Goal: Task Accomplishment & Management: Manage account settings

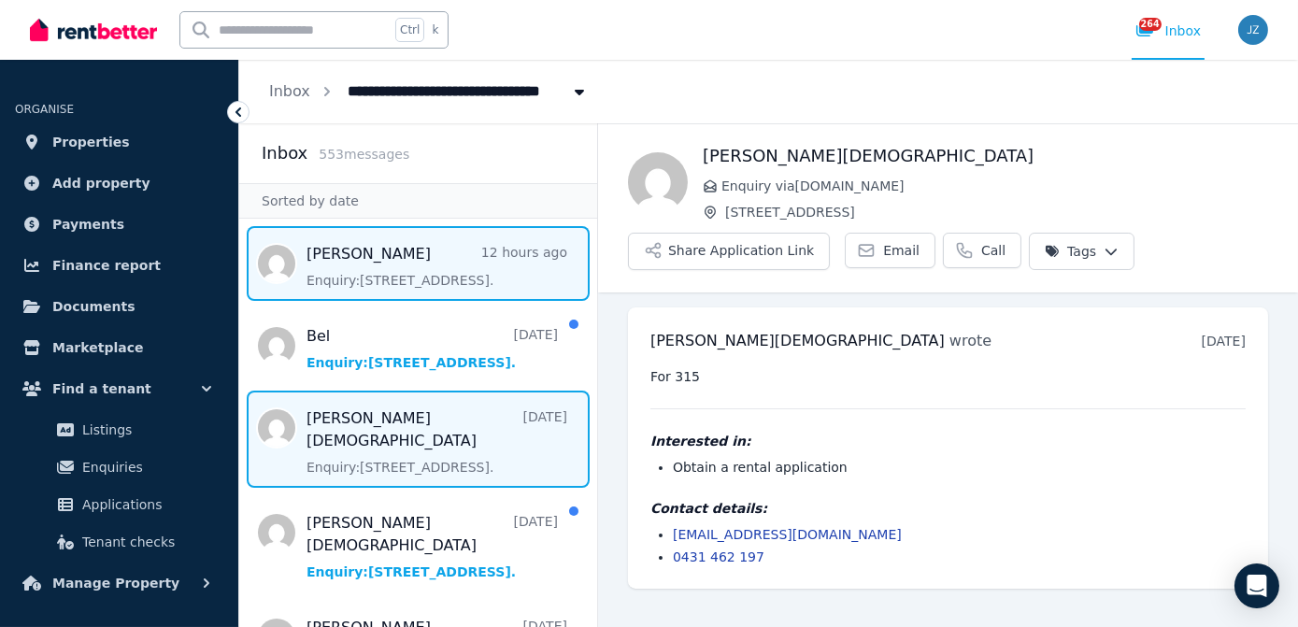
click at [345, 252] on span "Message list" at bounding box center [418, 263] width 358 height 75
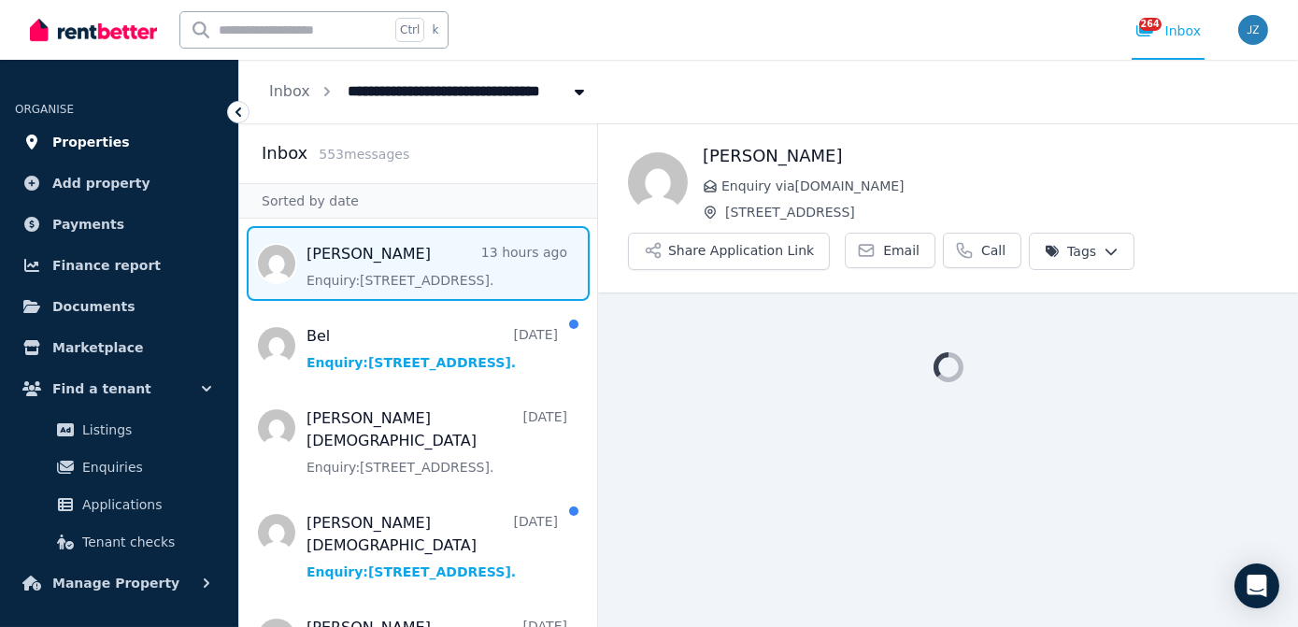
click at [133, 140] on link "Properties" at bounding box center [119, 141] width 208 height 37
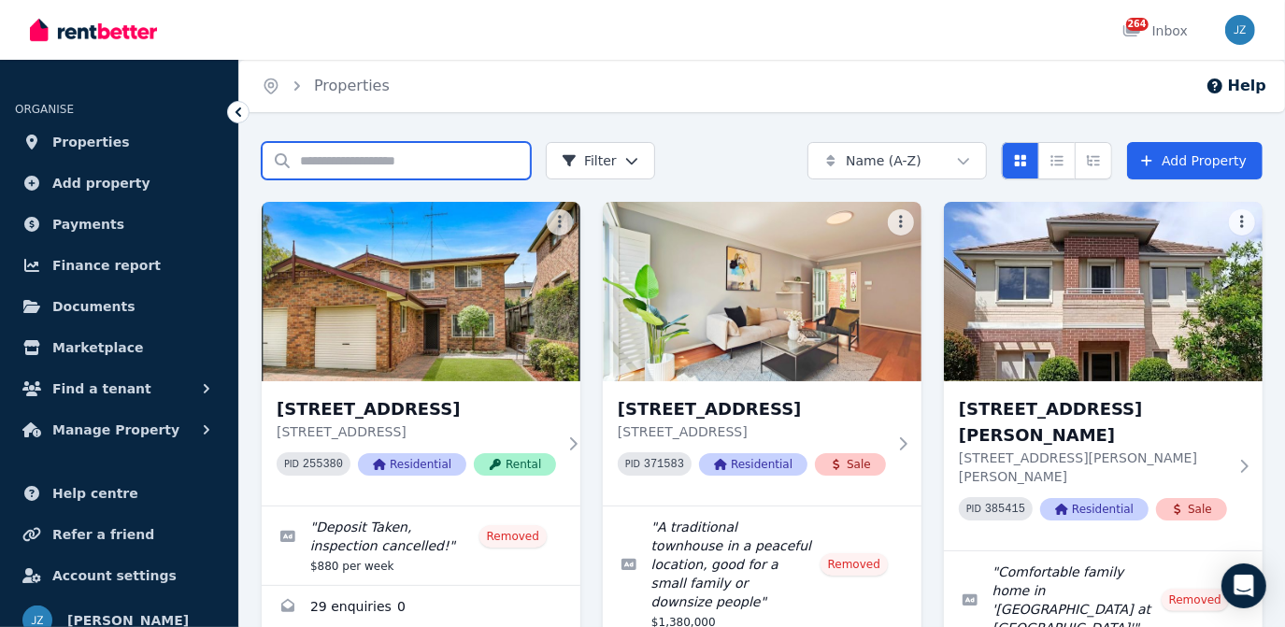
click at [511, 151] on input "Search properties" at bounding box center [396, 160] width 269 height 37
type input "****"
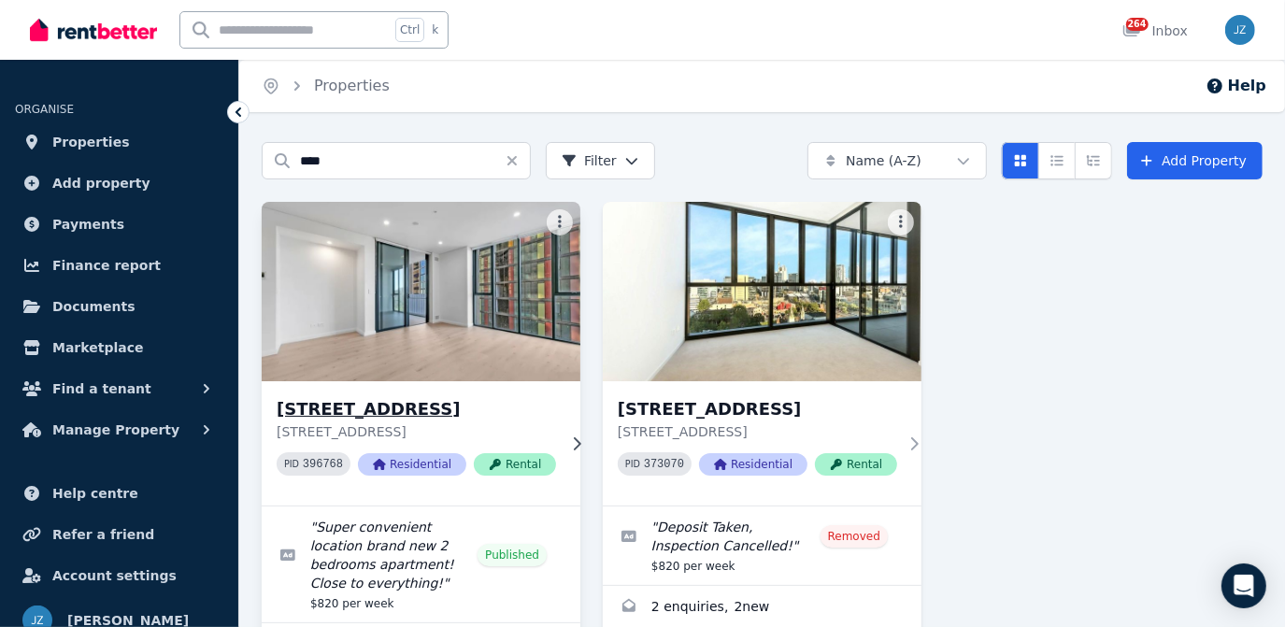
click at [501, 307] on img at bounding box center [420, 291] width 335 height 189
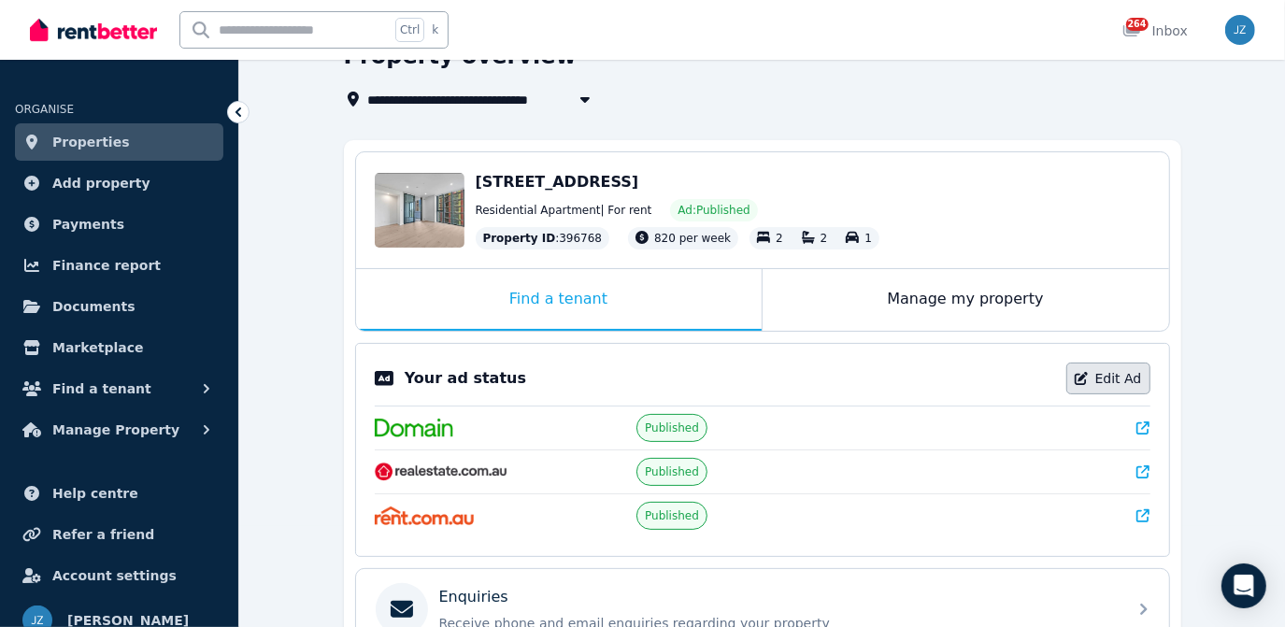
scroll to position [100, 0]
click at [1119, 385] on link "Edit Ad" at bounding box center [1108, 380] width 84 height 32
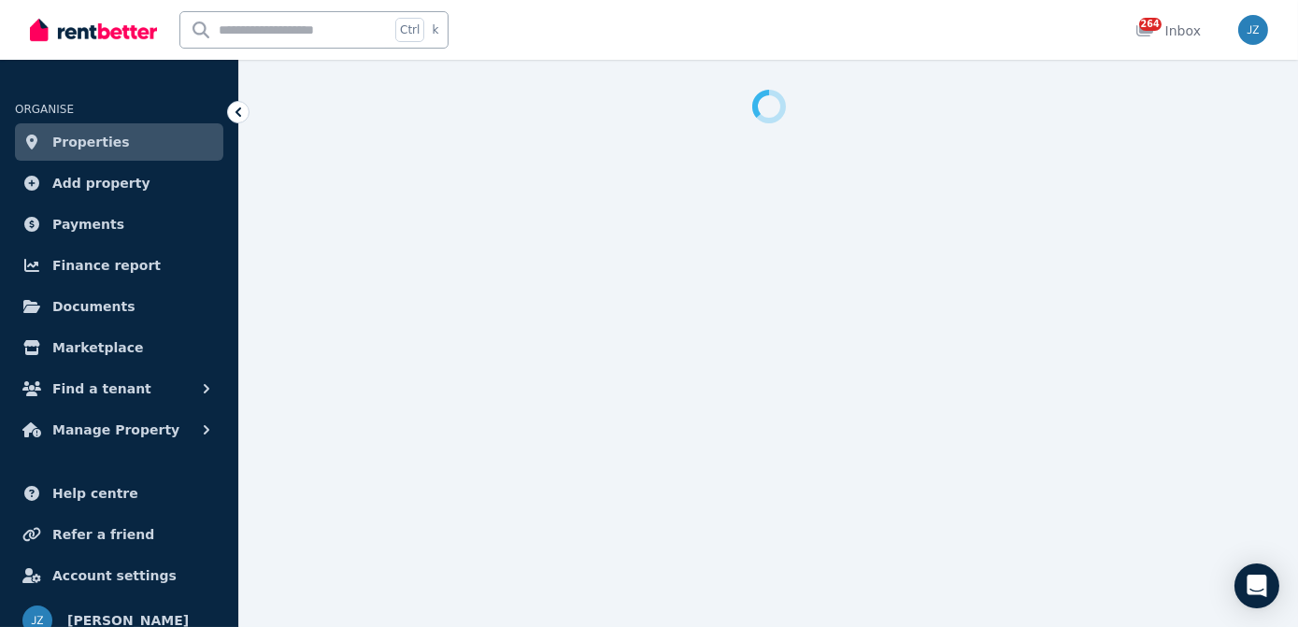
select select "**********"
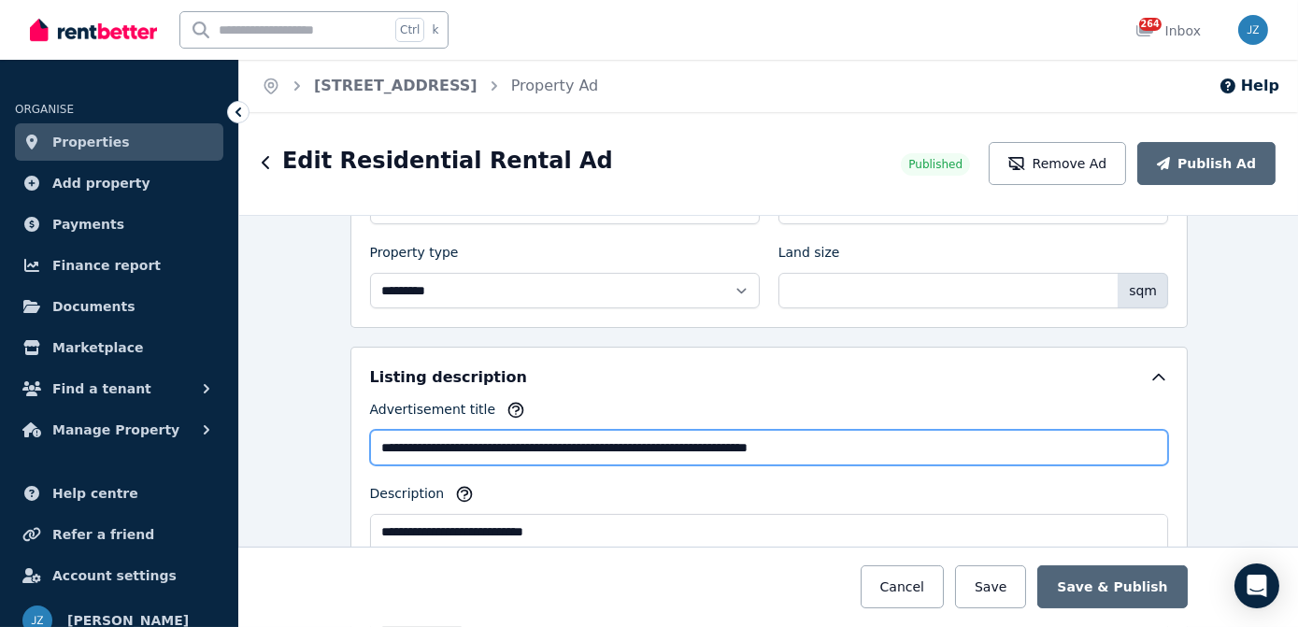
scroll to position [934, 0]
drag, startPoint x: 893, startPoint y: 448, endPoint x: 295, endPoint y: 438, distance: 597.3
click at [322, 435] on div "**********" at bounding box center [768, 421] width 1059 height 412
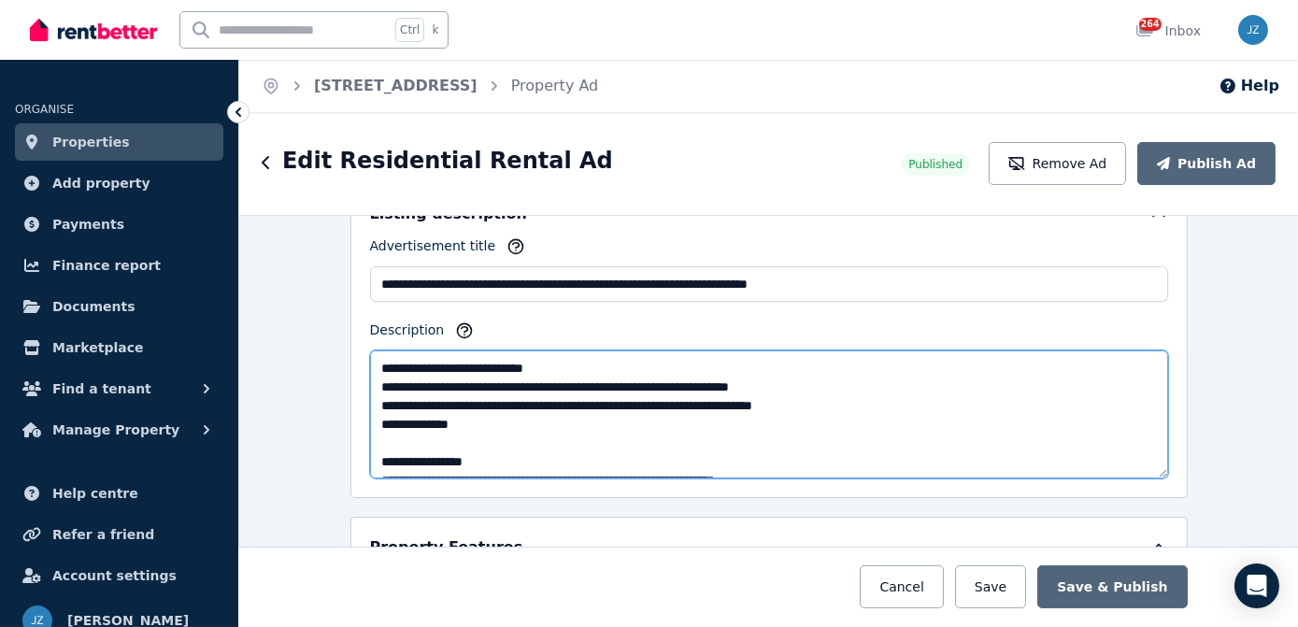
click at [371, 355] on textarea "**********" at bounding box center [769, 414] width 799 height 128
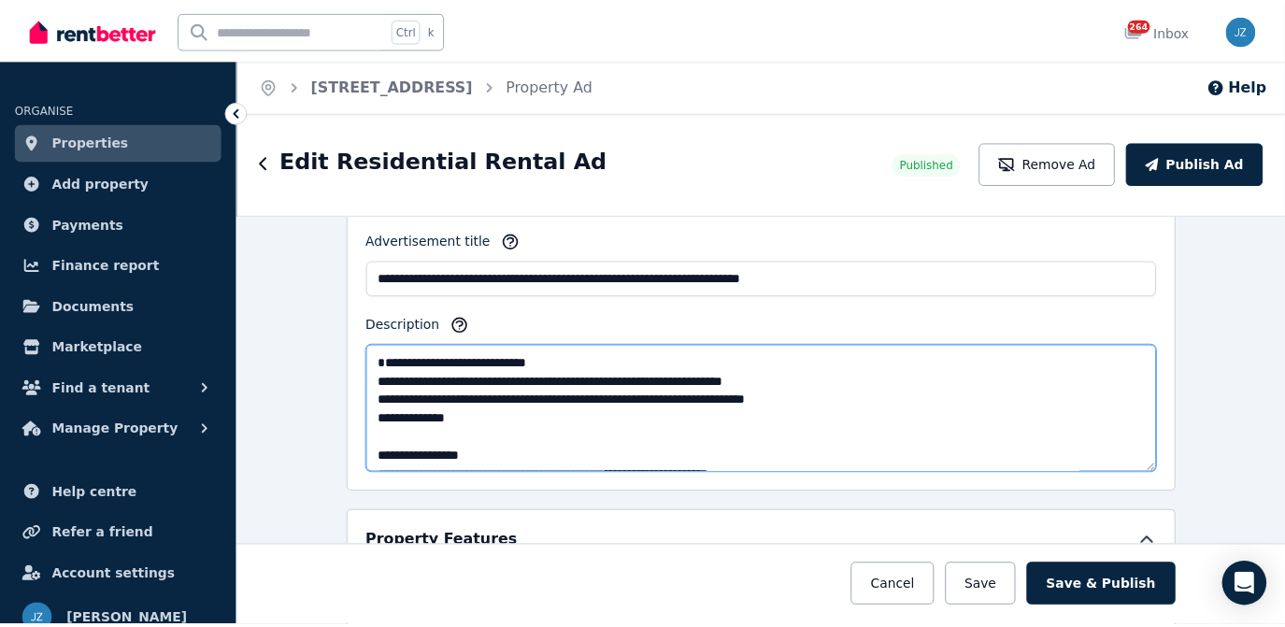
scroll to position [1103, 0]
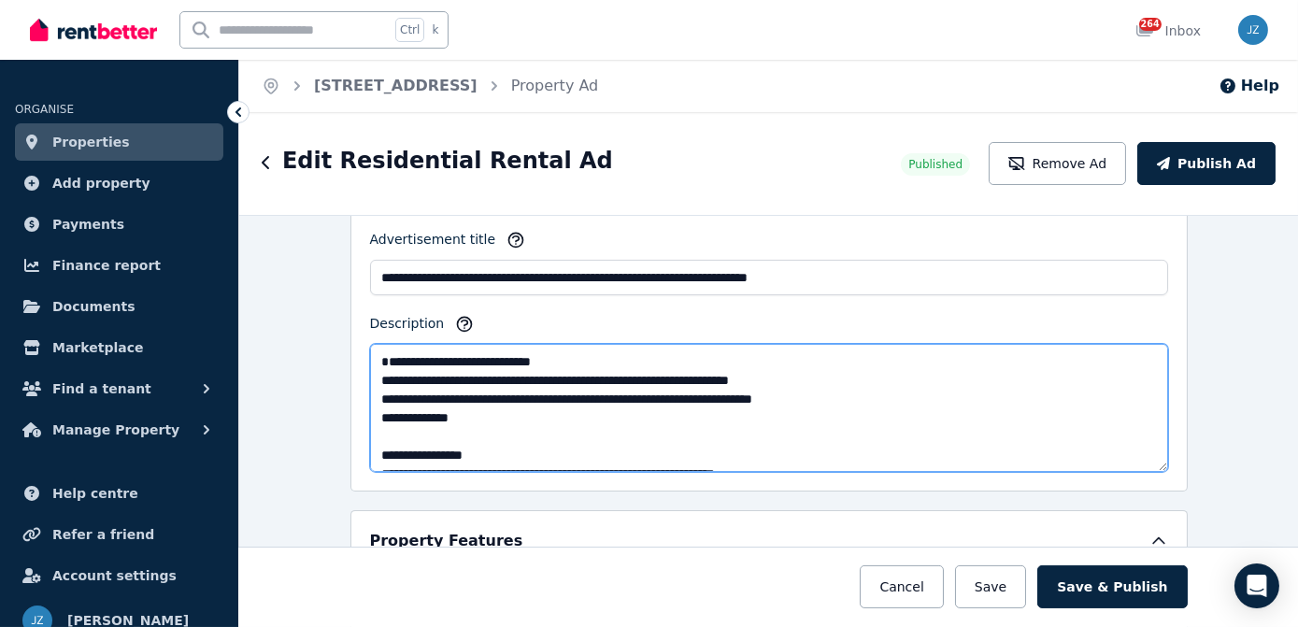
paste textarea "**********"
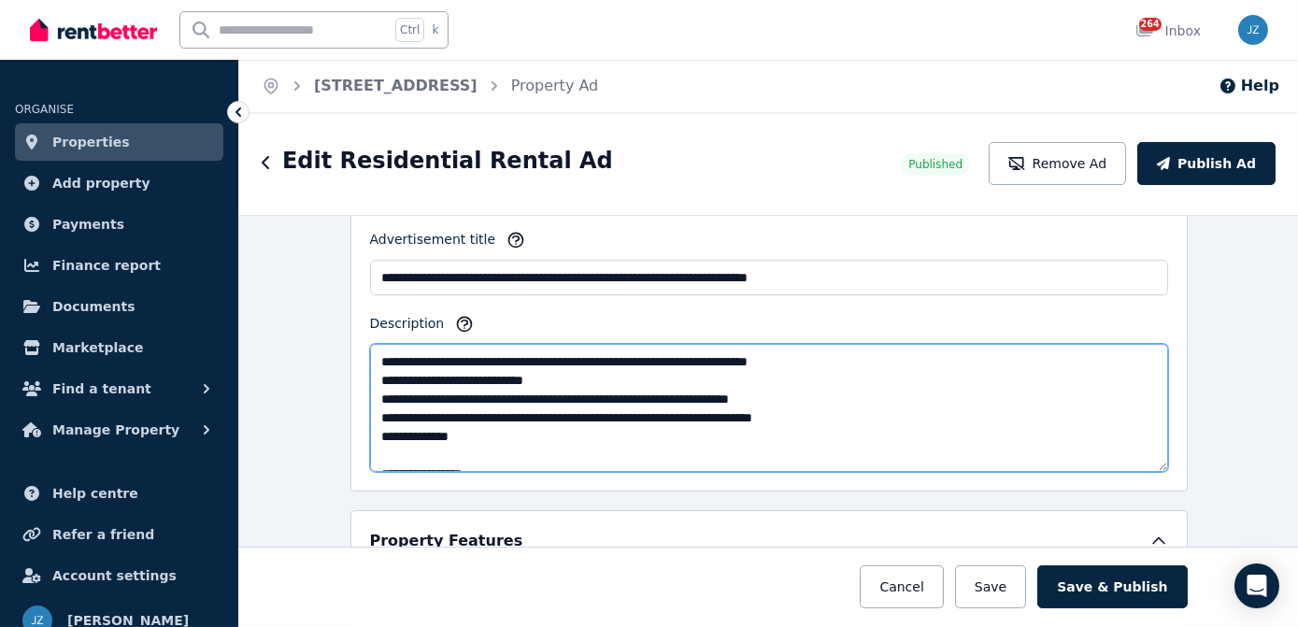
type textarea "**********"
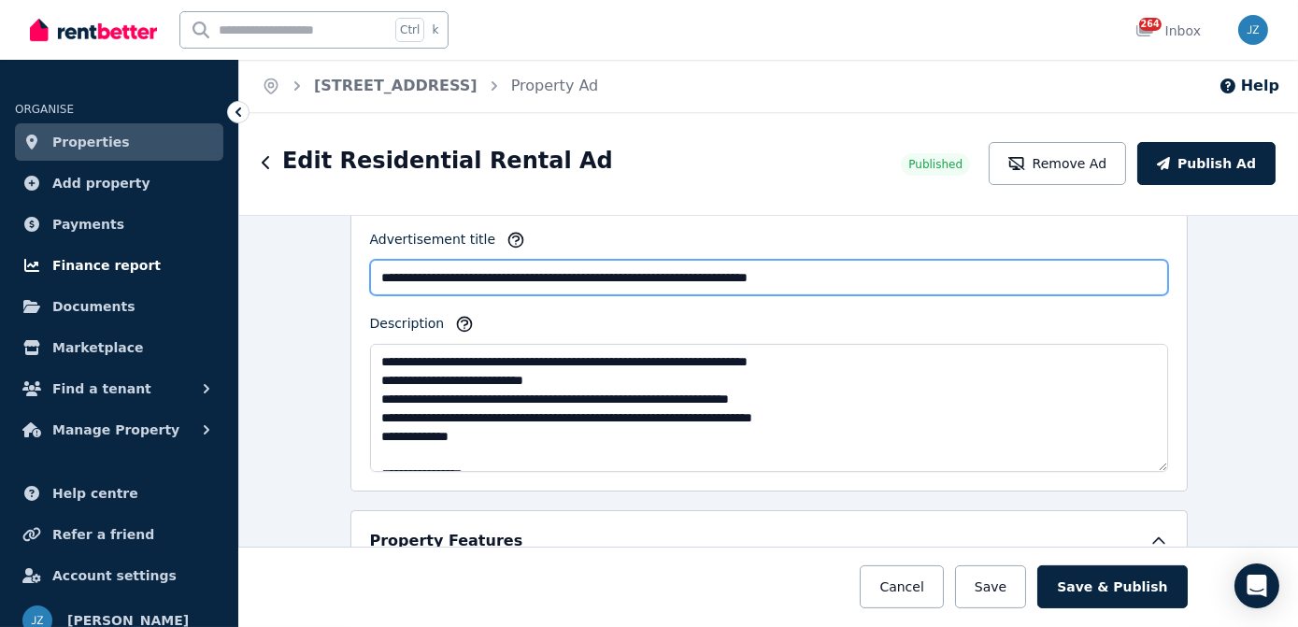
drag, startPoint x: 924, startPoint y: 259, endPoint x: 181, endPoint y: 280, distance: 743.3
click at [183, 281] on div "**********" at bounding box center [649, 313] width 1298 height 627
type input "**********"
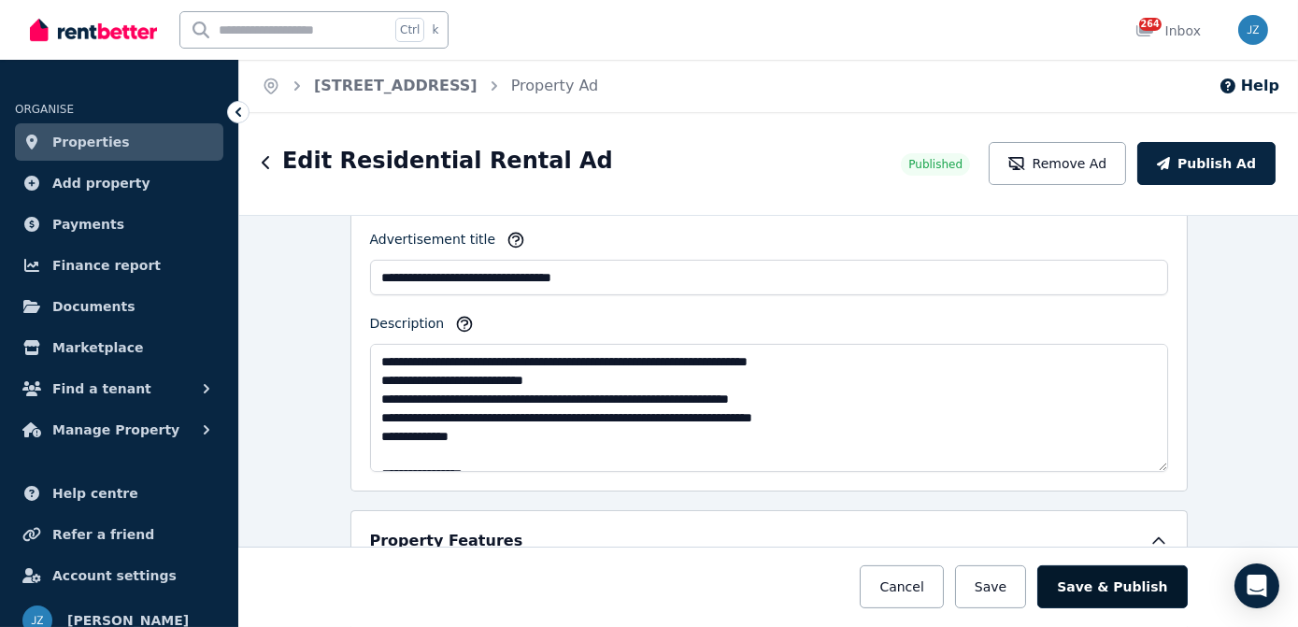
click at [1121, 572] on button "Save & Publish" at bounding box center [1112, 586] width 150 height 43
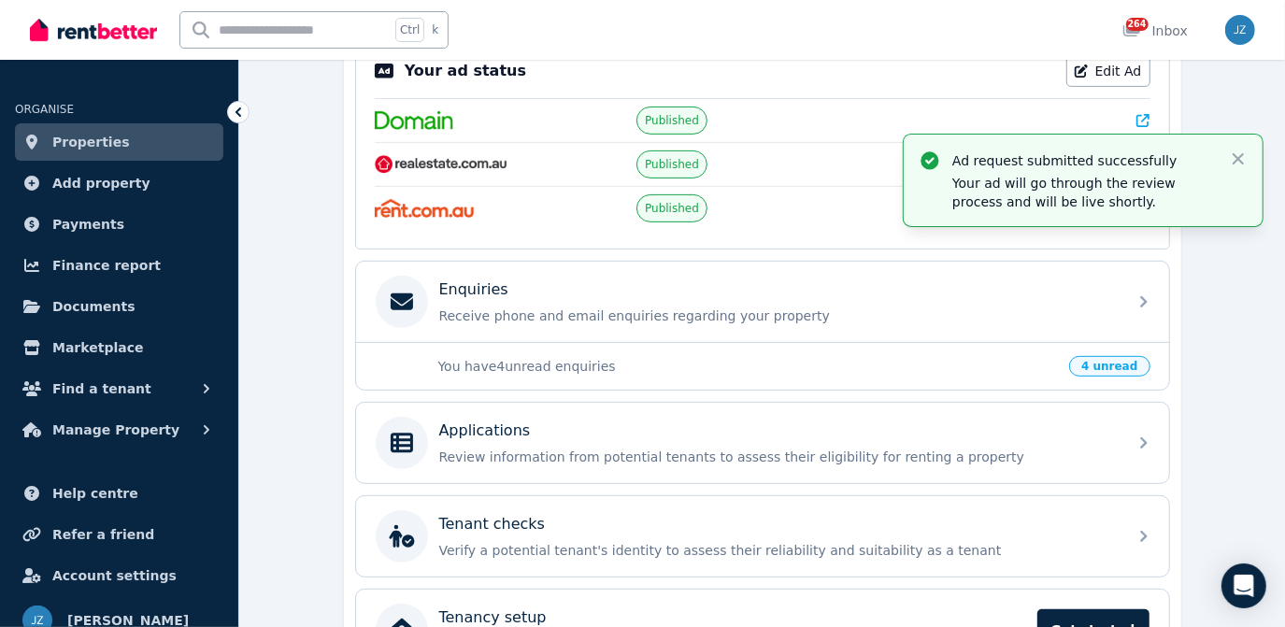
scroll to position [524, 0]
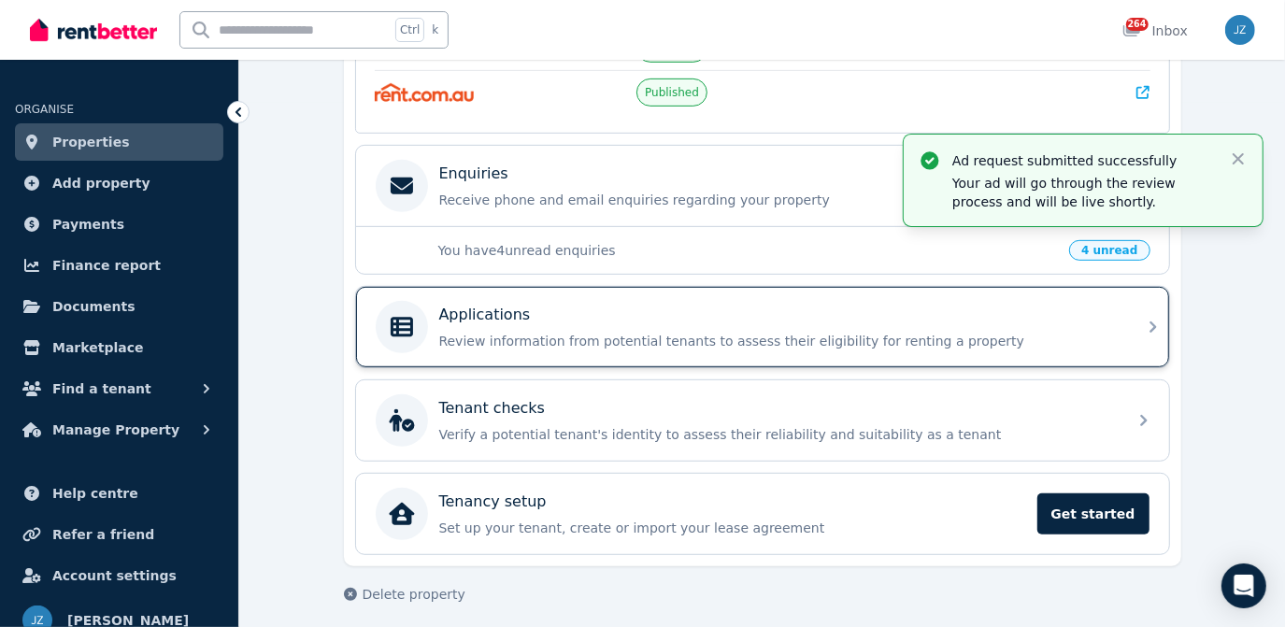
click at [511, 339] on p "Review information from potential tenants to assess their eligibility for renti…" at bounding box center [777, 341] width 677 height 19
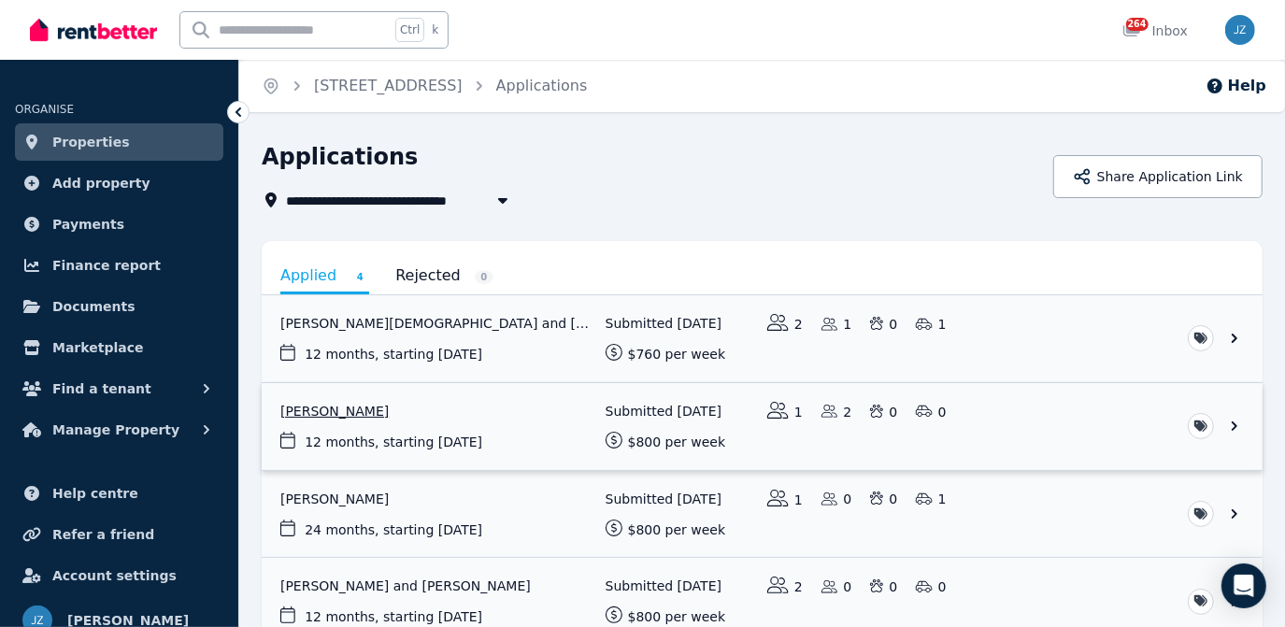
click at [461, 395] on link "View application: Wen Loong Tan" at bounding box center [762, 426] width 1001 height 87
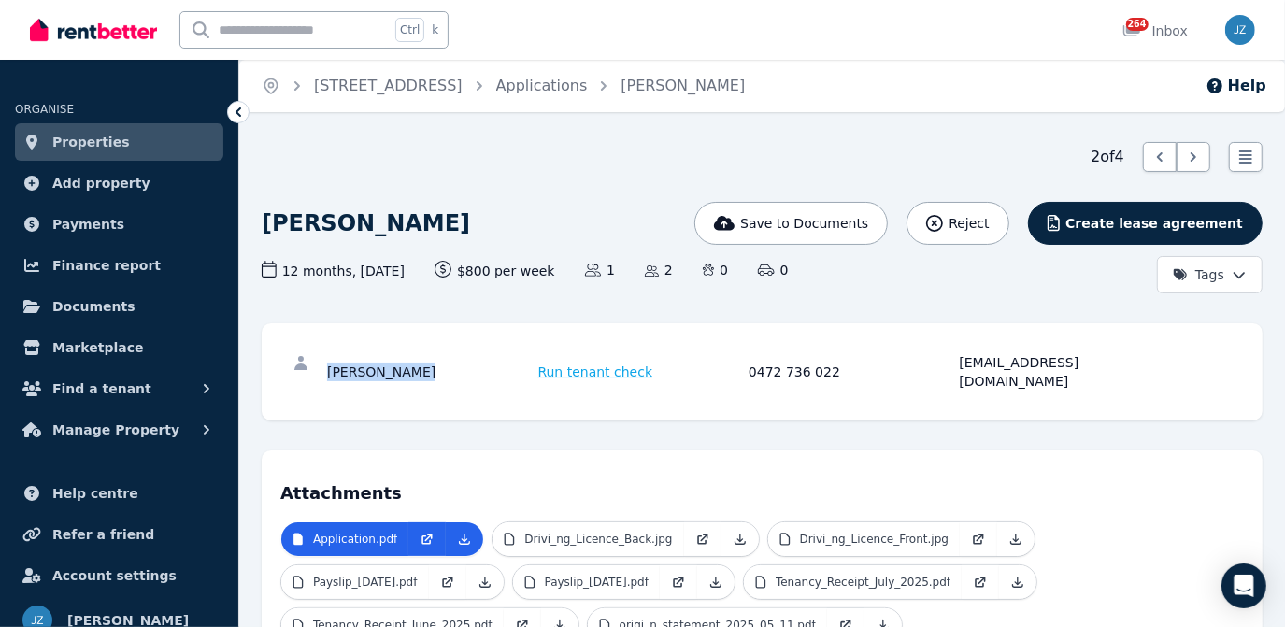
drag, startPoint x: 426, startPoint y: 365, endPoint x: 332, endPoint y: 365, distance: 94.4
click at [332, 365] on div "[PERSON_NAME]" at bounding box center [430, 371] width 206 height 37
copy div "[PERSON_NAME]"
drag, startPoint x: 959, startPoint y: 367, endPoint x: 1114, endPoint y: 363, distance: 155.2
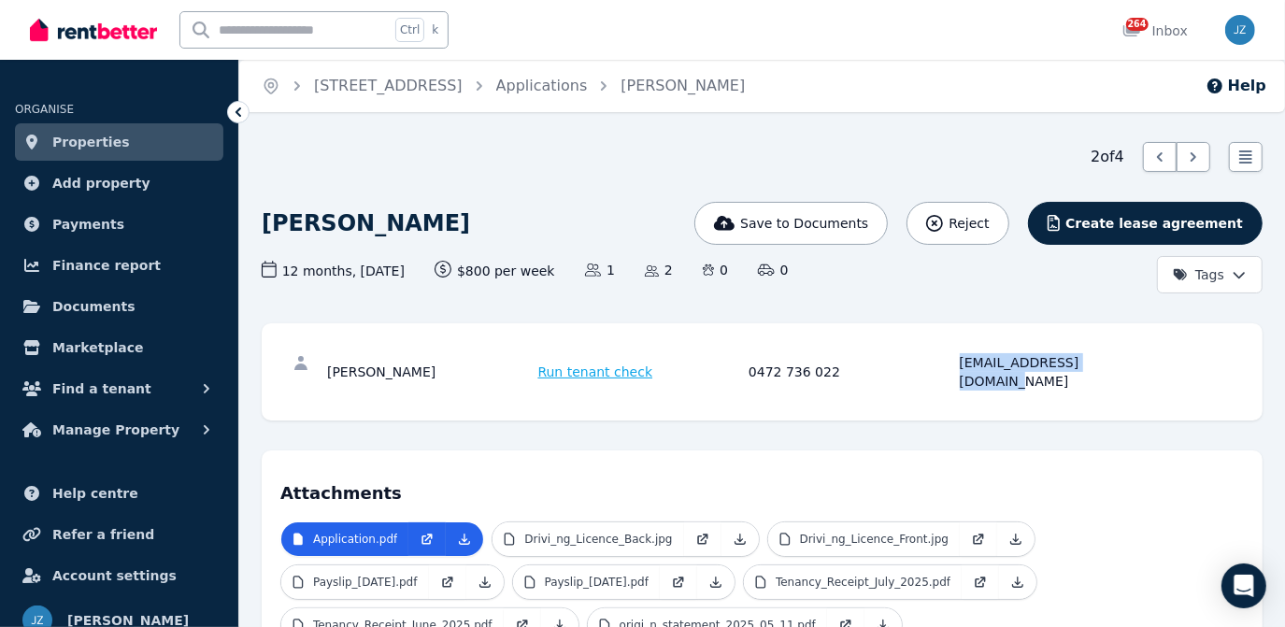
click at [1114, 363] on div "[PERSON_NAME] Tan Run tenant check 0472 736 022 [EMAIL_ADDRESS][DOMAIN_NAME]" at bounding box center [745, 371] width 837 height 37
copy div "[EMAIL_ADDRESS][DOMAIN_NAME]"
click at [588, 84] on link "Applications" at bounding box center [542, 86] width 92 height 18
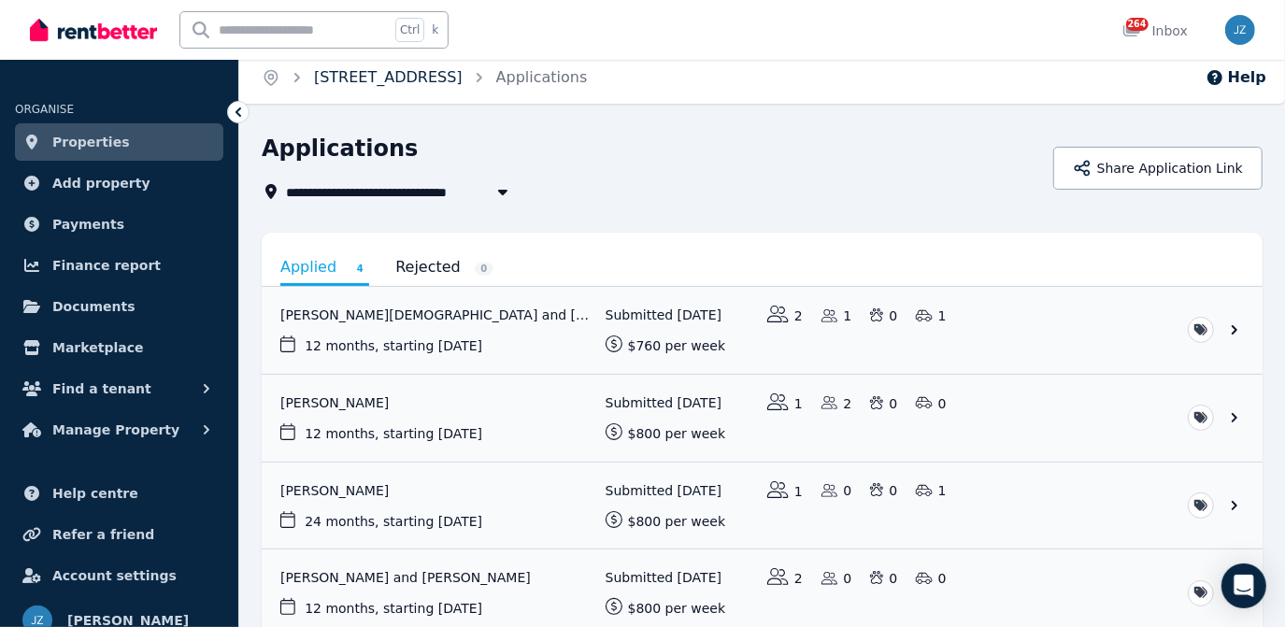
scroll to position [6, 0]
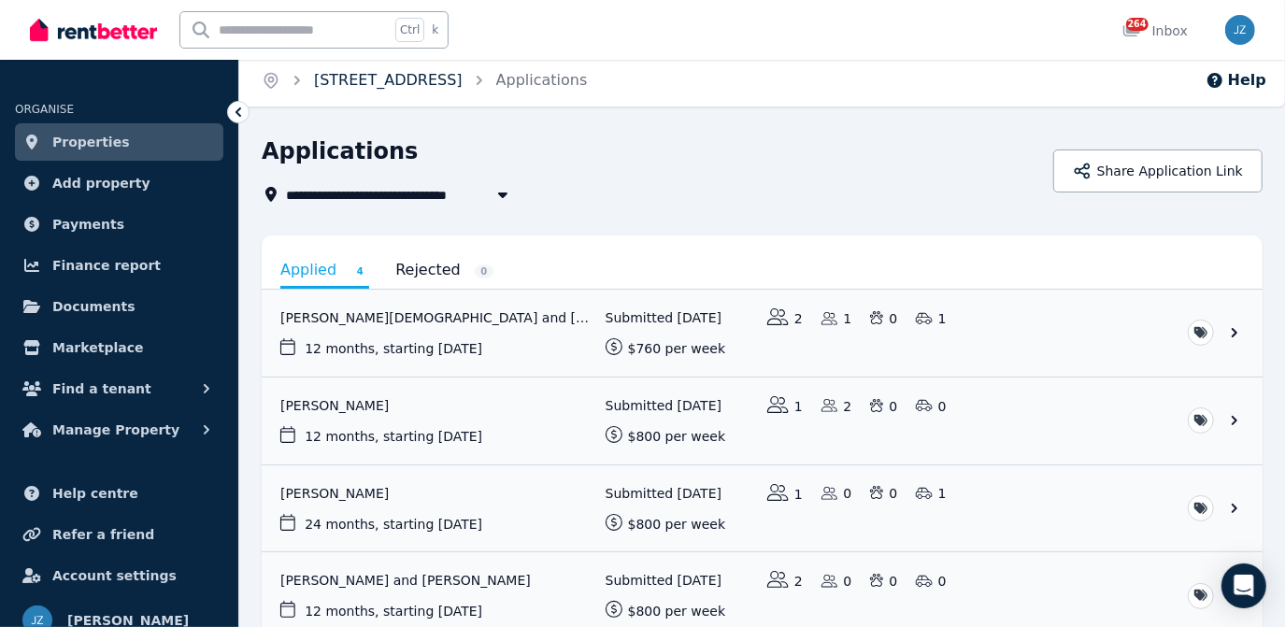
click at [463, 81] on link "[STREET_ADDRESS]" at bounding box center [388, 80] width 149 height 18
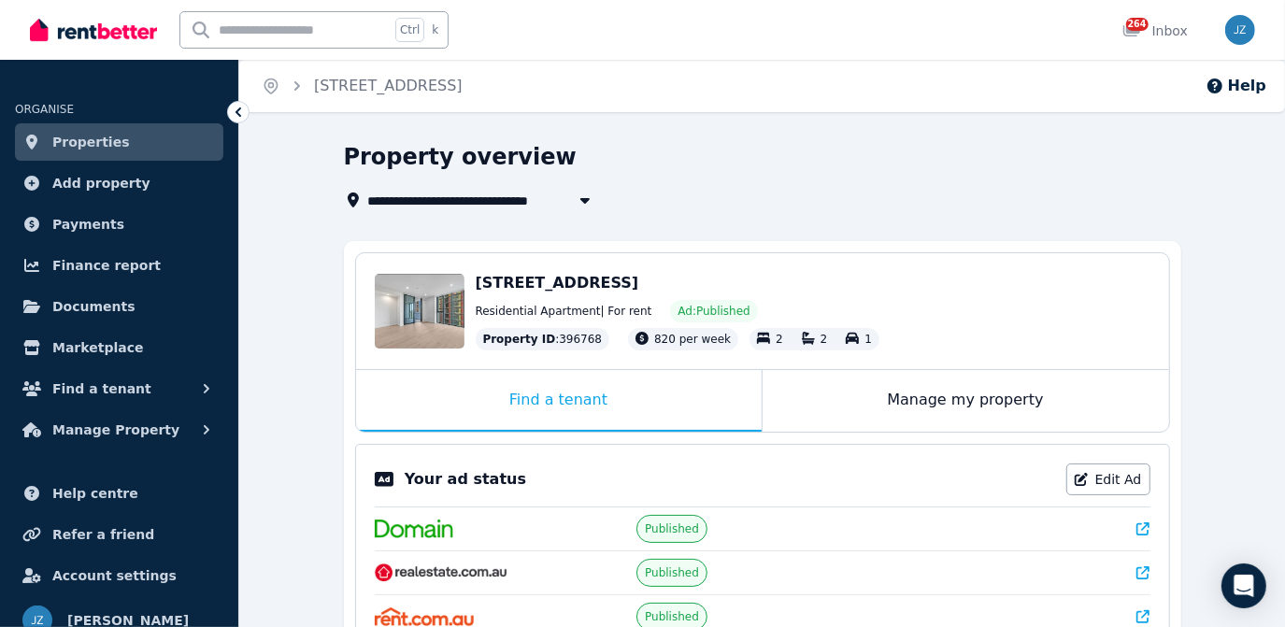
click at [150, 135] on link "Properties" at bounding box center [119, 141] width 208 height 37
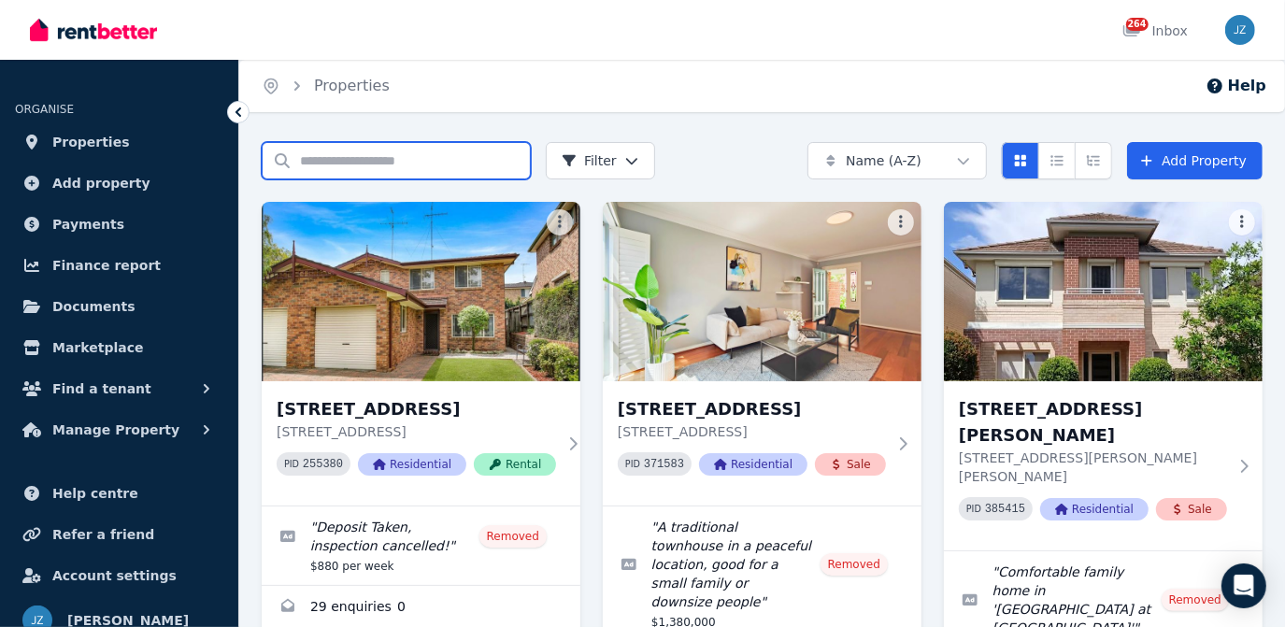
click at [452, 158] on input "Search properties" at bounding box center [396, 160] width 269 height 37
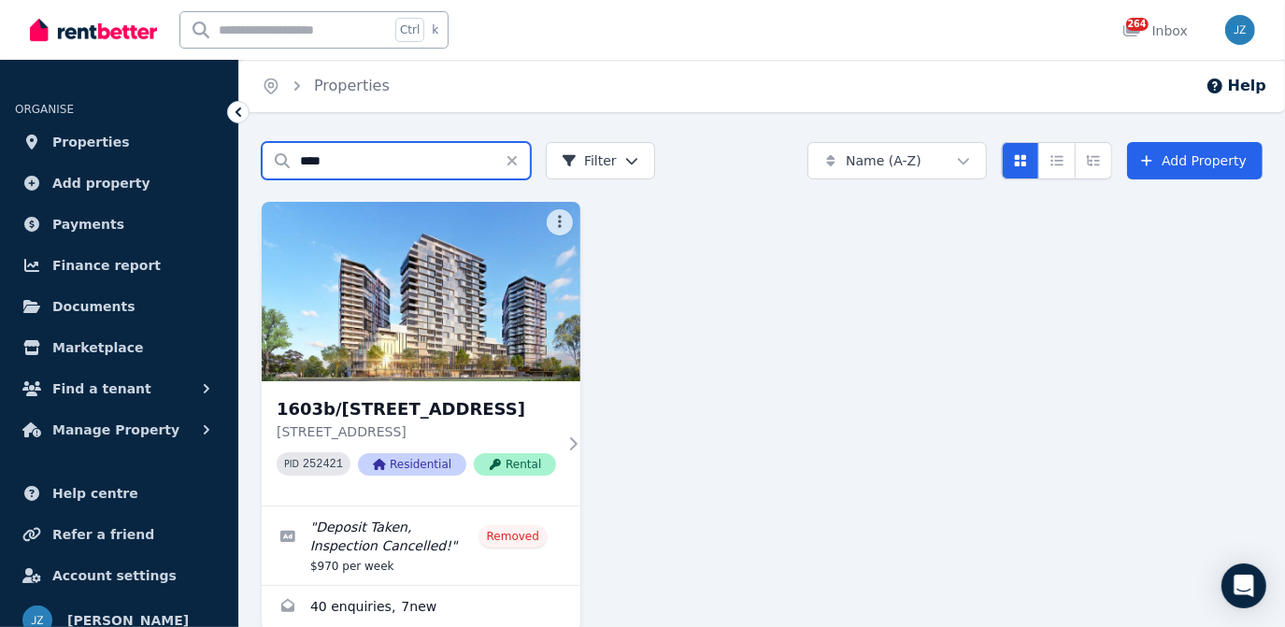
click at [452, 160] on input "****" at bounding box center [396, 160] width 269 height 37
type input "****"
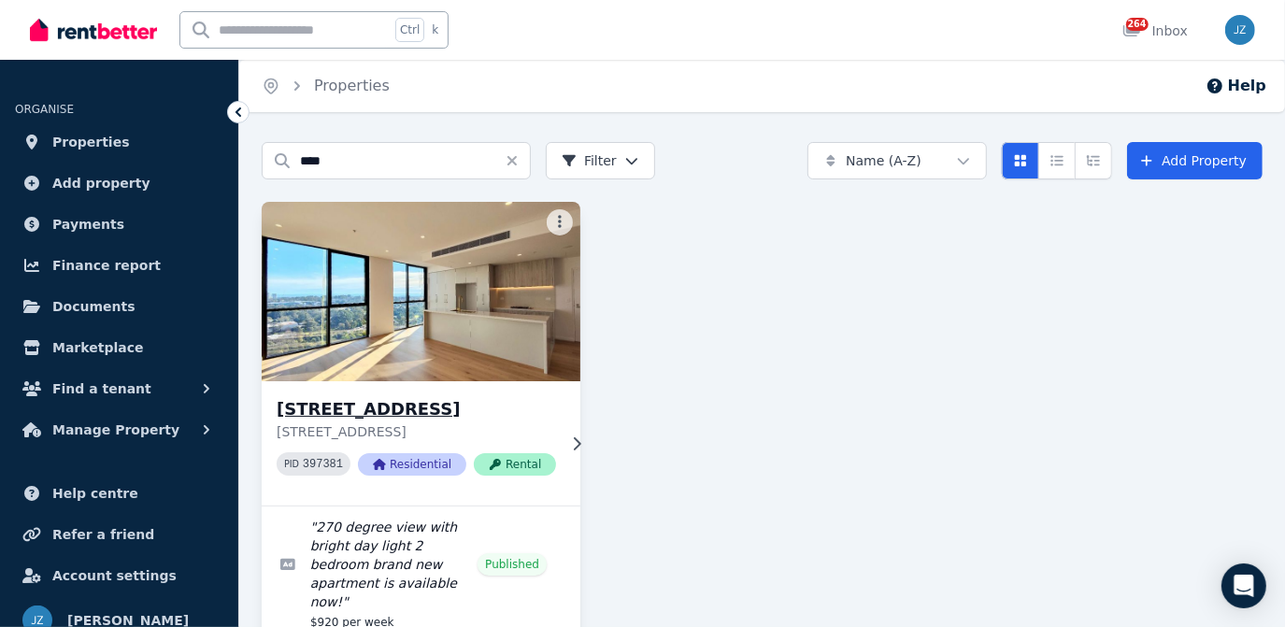
click at [493, 312] on img at bounding box center [420, 291] width 335 height 189
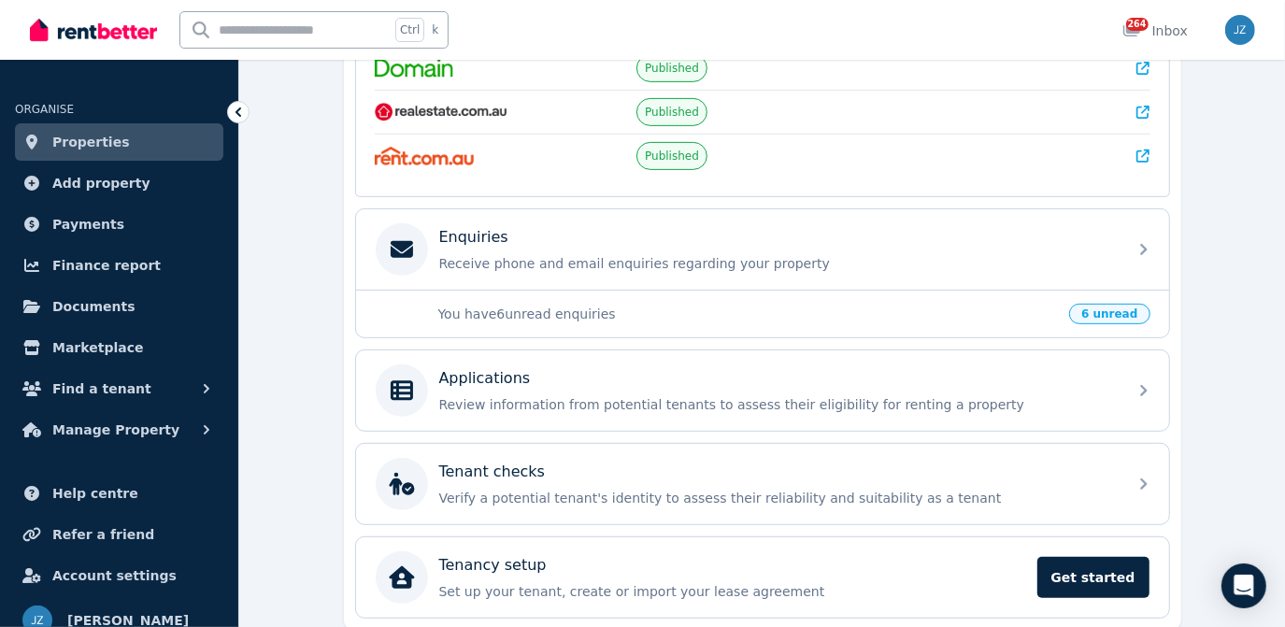
scroll to position [524, 0]
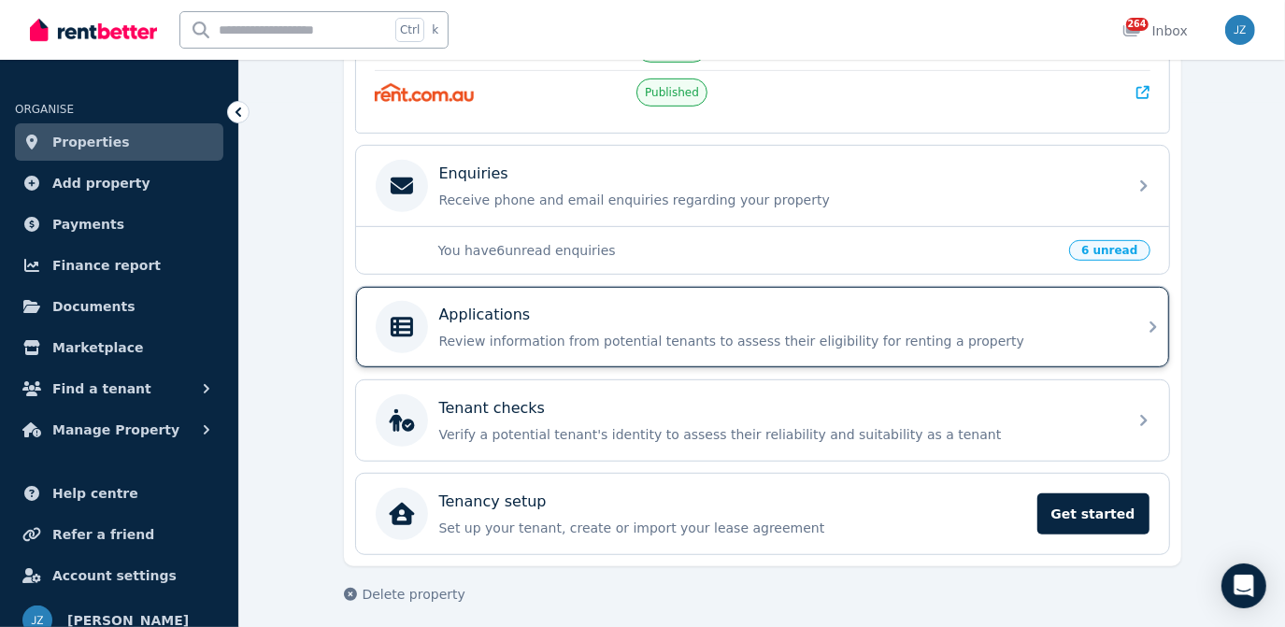
click at [715, 304] on div "Applications" at bounding box center [777, 315] width 677 height 22
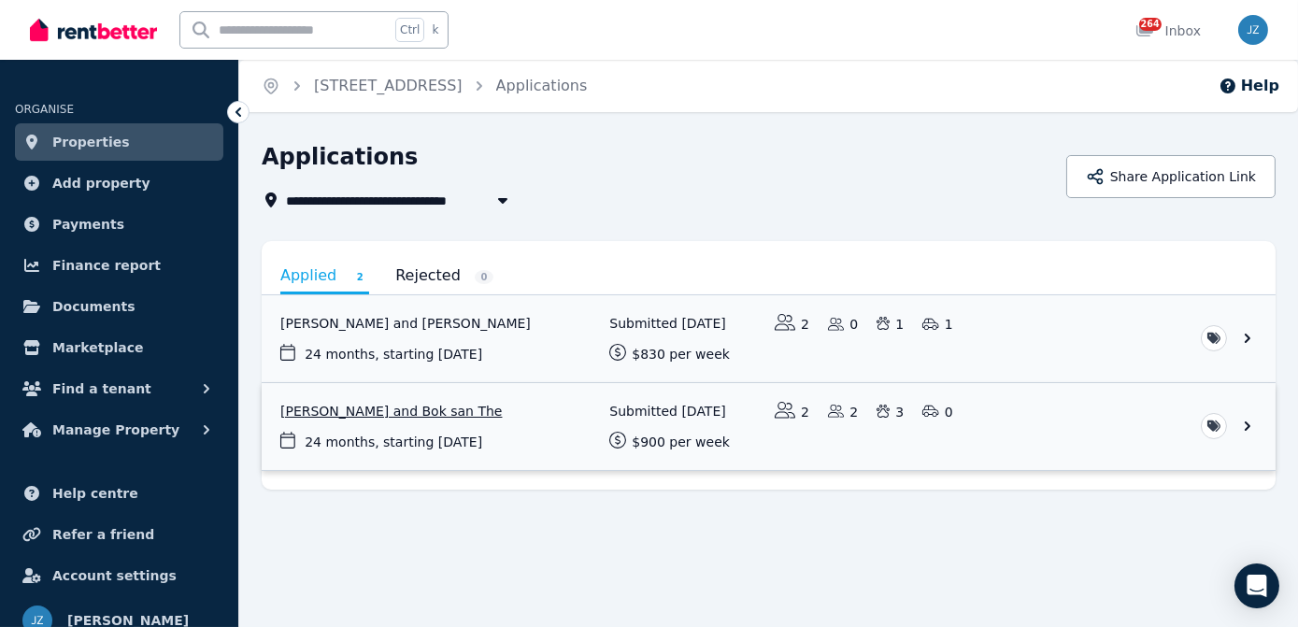
click at [420, 409] on link "View application: Karen Lim and Bok san The" at bounding box center [769, 426] width 1014 height 87
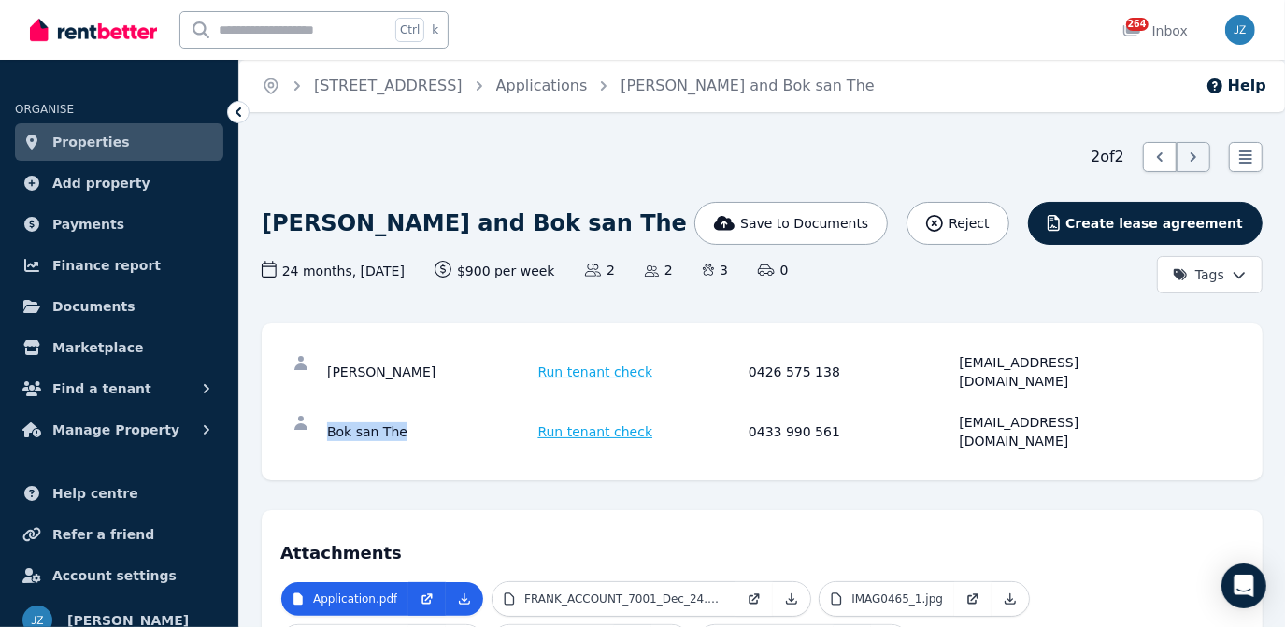
drag, startPoint x: 321, startPoint y: 408, endPoint x: 399, endPoint y: 417, distance: 79.0
click at [399, 417] on div "Bok san The Run tenant check 0433 990 561 [EMAIL_ADDRESS][DOMAIN_NAME]" at bounding box center [762, 432] width 964 height 60
copy div "Bok san The"
drag, startPoint x: 393, startPoint y: 363, endPoint x: 326, endPoint y: 365, distance: 67.3
click at [327, 365] on div "[PERSON_NAME]" at bounding box center [430, 371] width 206 height 37
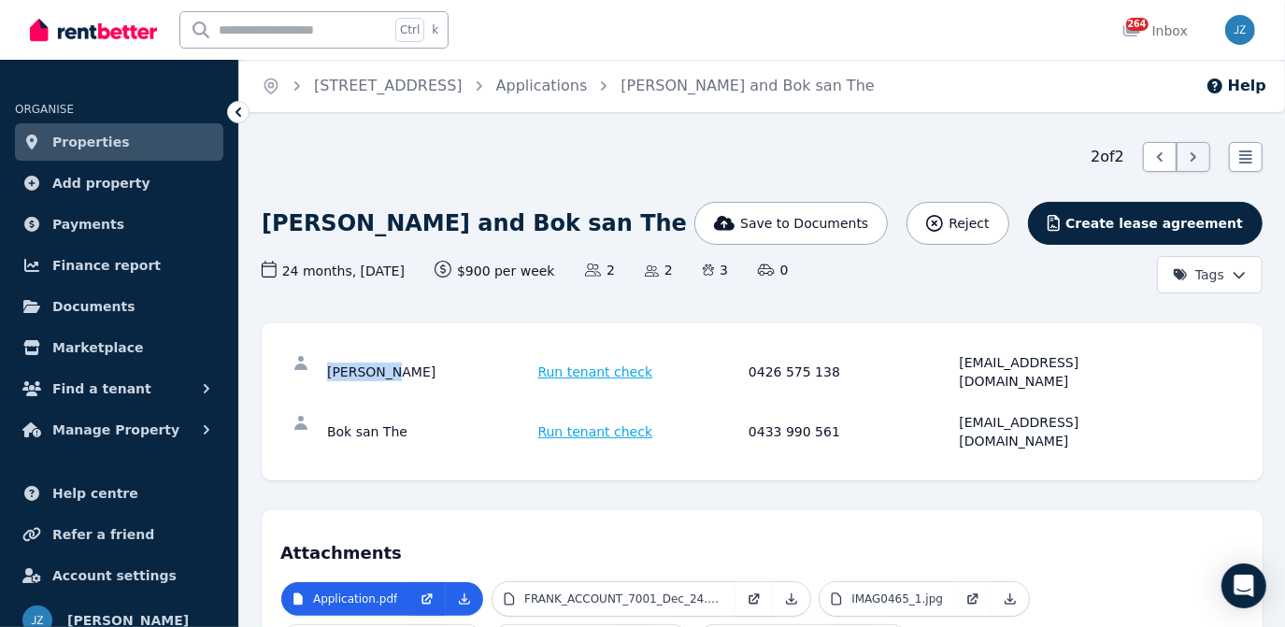
copy div "[PERSON_NAME]"
drag, startPoint x: 956, startPoint y: 369, endPoint x: 1114, endPoint y: 366, distance: 158.0
click at [1114, 366] on div "[PERSON_NAME] Run tenant check 0426 575 138 [EMAIL_ADDRESS][DOMAIN_NAME]" at bounding box center [745, 371] width 837 height 37
copy div "[EMAIL_ADDRESS][DOMAIN_NAME]"
drag, startPoint x: 402, startPoint y: 407, endPoint x: 305, endPoint y: 412, distance: 97.4
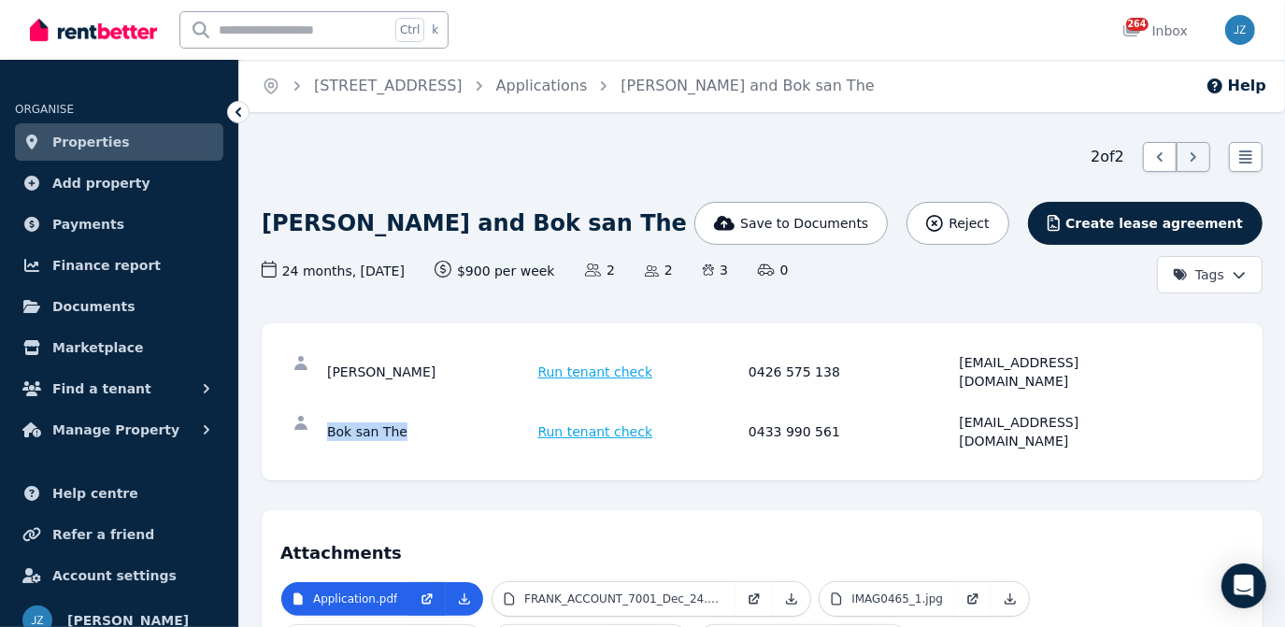
click at [305, 412] on div "Bok san The Run tenant check 0433 990 561 [EMAIL_ADDRESS][DOMAIN_NAME]" at bounding box center [762, 432] width 964 height 60
copy div "Bok san The"
